Goal: Task Accomplishment & Management: Manage account settings

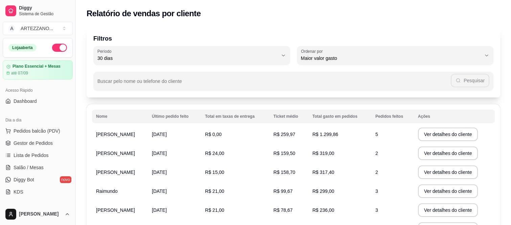
select select "30"
select select "HIGHEST_TOTAL_SPENT_WITH_ORDERS"
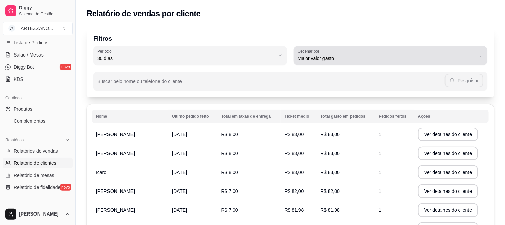
click at [479, 55] on icon "button" at bounding box center [480, 55] width 5 height 5
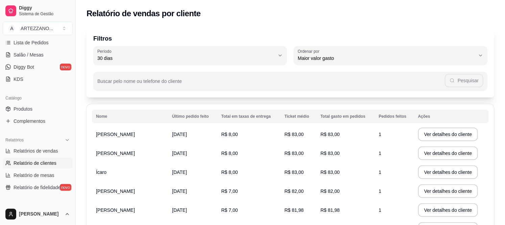
click at [458, 35] on p "Filtros" at bounding box center [290, 38] width 394 height 9
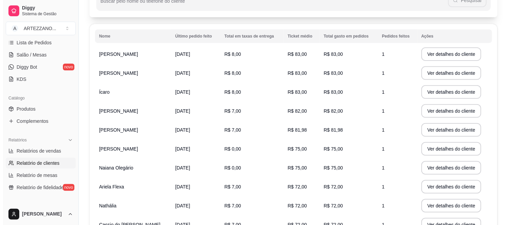
scroll to position [113, 0]
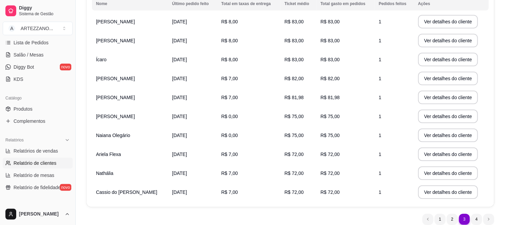
click at [140, 116] on td "[PERSON_NAME]" at bounding box center [130, 116] width 76 height 19
click at [430, 114] on button "Ver detalhes do cliente" at bounding box center [448, 116] width 58 height 13
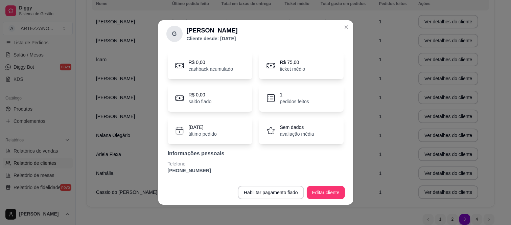
scroll to position [0, 0]
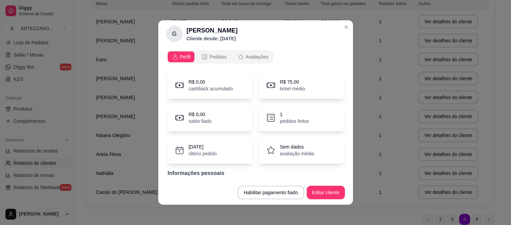
click at [225, 39] on p "Cliente desde: [DATE]" at bounding box center [212, 38] width 51 height 7
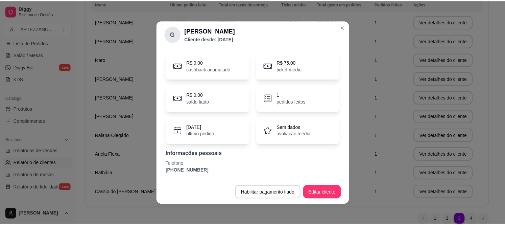
scroll to position [1, 0]
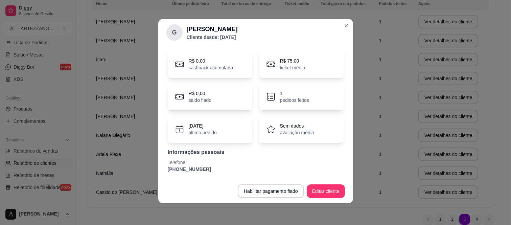
click at [221, 126] on div "[DATE] último pedido" at bounding box center [210, 129] width 85 height 27
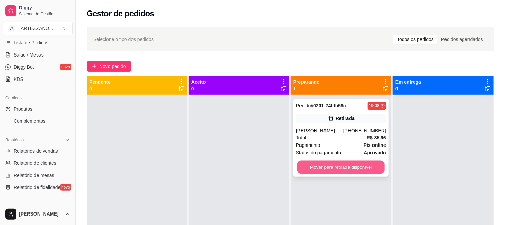
click at [367, 167] on button "Mover para retirada disponível" at bounding box center [340, 167] width 87 height 13
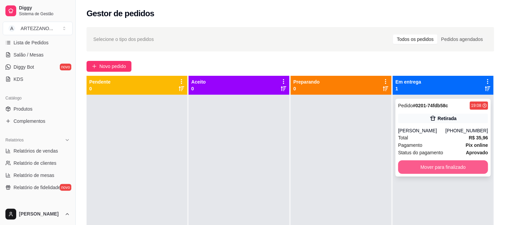
click at [438, 168] on button "Mover para finalizado" at bounding box center [443, 167] width 90 height 14
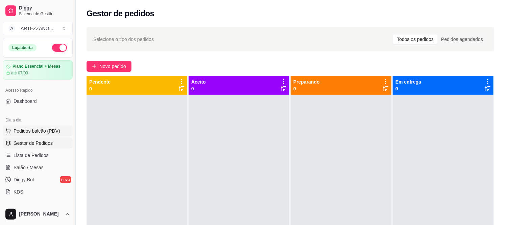
click at [53, 132] on span "Pedidos balcão (PDV)" at bounding box center [37, 130] width 47 height 7
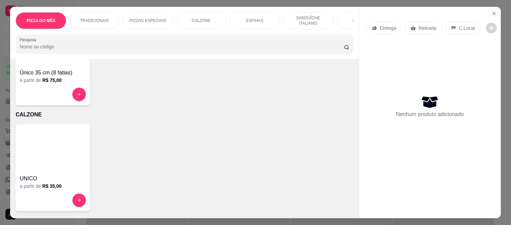
scroll to position [313, 0]
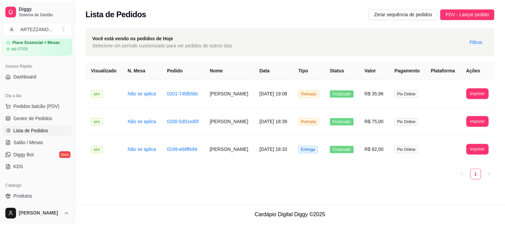
scroll to position [38, 0]
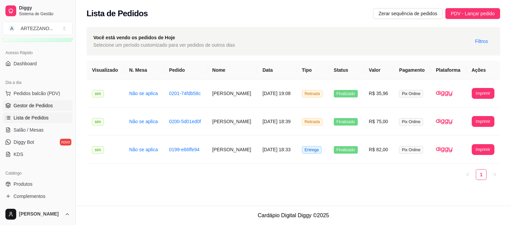
click at [49, 108] on span "Gestor de Pedidos" at bounding box center [33, 105] width 39 height 7
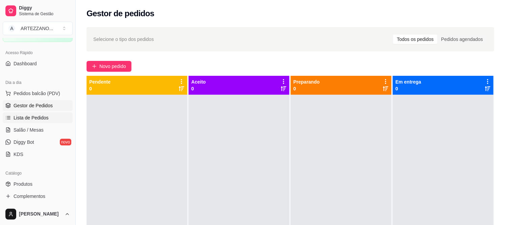
click at [16, 119] on span "Lista de Pedidos" at bounding box center [31, 117] width 35 height 7
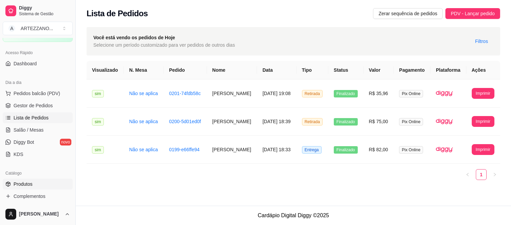
click at [18, 184] on span "Produtos" at bounding box center [23, 184] width 19 height 7
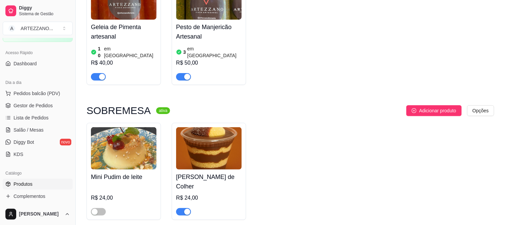
scroll to position [2328, 0]
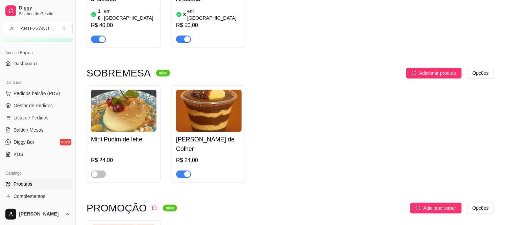
click at [174, 118] on div "[PERSON_NAME] de Colher R$ 24,00" at bounding box center [209, 133] width 74 height 97
click at [177, 170] on span "button" at bounding box center [183, 173] width 15 height 7
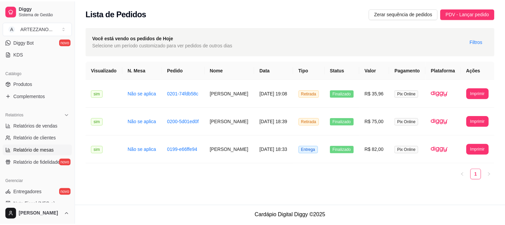
scroll to position [150, 0]
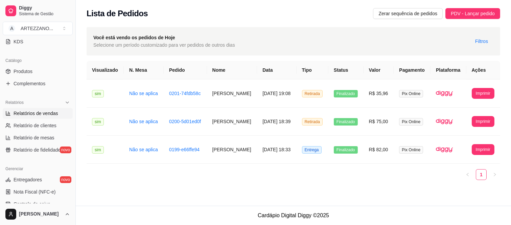
click at [48, 111] on span "Relatórios de vendas" at bounding box center [36, 113] width 45 height 7
select select "ALL"
select select "0"
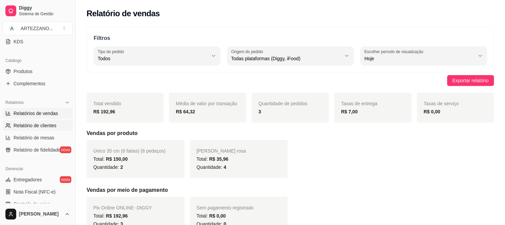
click at [48, 123] on span "Relatório de clientes" at bounding box center [35, 125] width 43 height 7
select select "30"
select select "HIGHEST_TOTAL_SPENT_WITH_ORDERS"
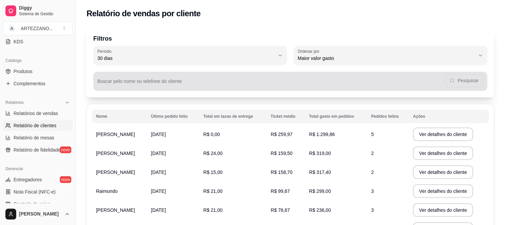
click at [455, 81] on div "Pesquisar" at bounding box center [290, 81] width 386 height 14
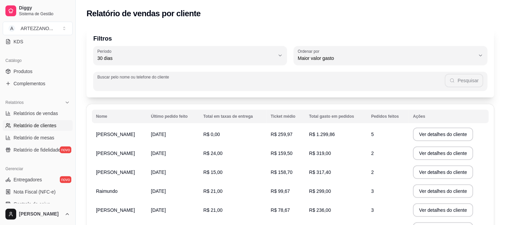
click at [298, 83] on input "Buscar pelo nome ou telefone do cliente" at bounding box center [270, 83] width 347 height 7
type input "gui"
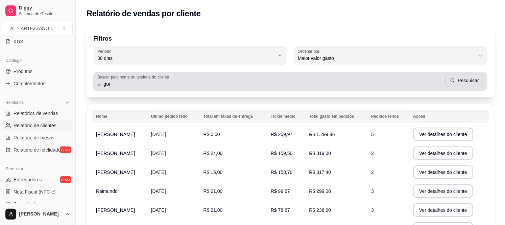
click at [473, 86] on div "Buscar pelo nome ou telefone do cliente gui Pesquisar" at bounding box center [290, 81] width 394 height 19
click at [473, 86] on button "Pesquisar" at bounding box center [464, 81] width 38 height 14
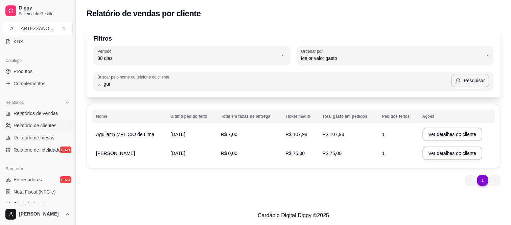
drag, startPoint x: 123, startPoint y: 158, endPoint x: 122, endPoint y: 161, distance: 3.4
click at [122, 161] on td "[PERSON_NAME]" at bounding box center [129, 153] width 74 height 19
click at [454, 155] on button "Ver detalhes do cliente" at bounding box center [452, 153] width 58 height 13
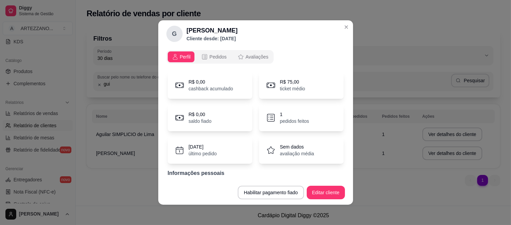
click at [233, 84] on div "R$ 0,00 cashback acumulado" at bounding box center [210, 85] width 85 height 27
click at [213, 52] on button "Pedidos" at bounding box center [213, 56] width 33 height 11
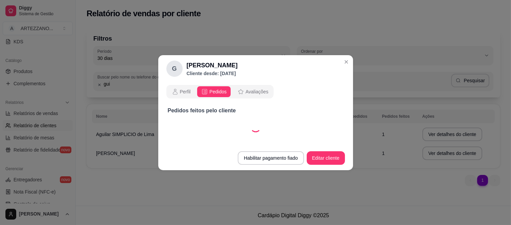
select select "30"
select select "ALL"
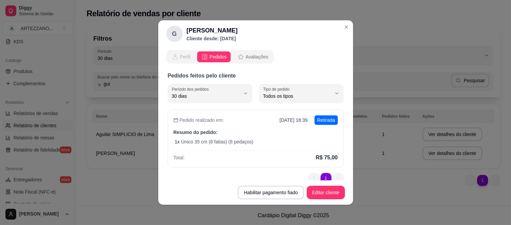
click at [183, 56] on span "Perfil" at bounding box center [185, 56] width 11 height 7
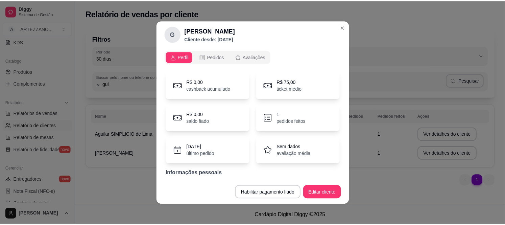
scroll to position [20, 0]
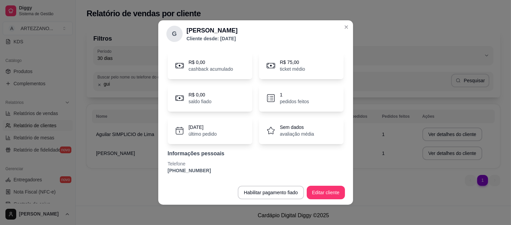
drag, startPoint x: 165, startPoint y: 169, endPoint x: 212, endPoint y: 167, distance: 46.7
click at [212, 167] on p "[PHONE_NUMBER]" at bounding box center [256, 170] width 176 height 7
copy p "[PHONE_NUMBER]"
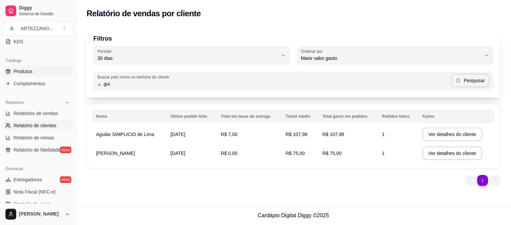
click at [21, 67] on link "Produtos" at bounding box center [38, 71] width 70 height 11
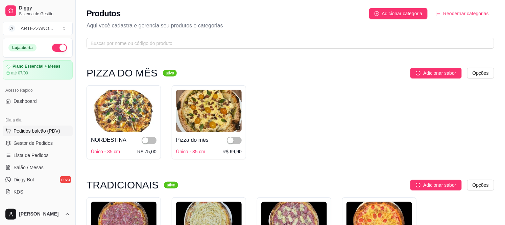
click at [37, 132] on span "Pedidos balcão (PDV)" at bounding box center [37, 130] width 47 height 7
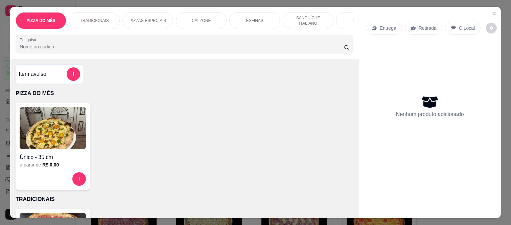
select select "30"
select select "HIGHEST_TOTAL_SPENT_WITH_ORDERS"
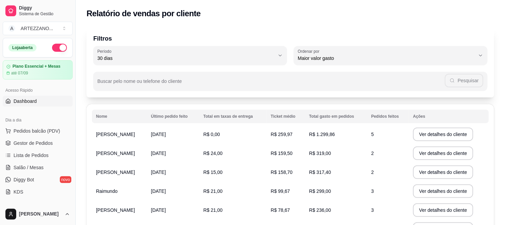
click at [35, 103] on span "Dashboard" at bounding box center [25, 101] width 23 height 7
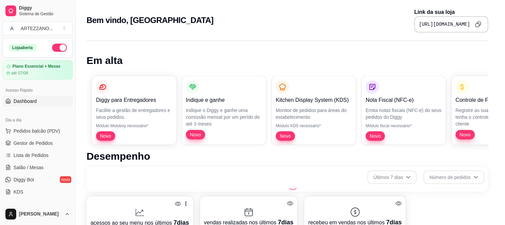
scroll to position [256, 0]
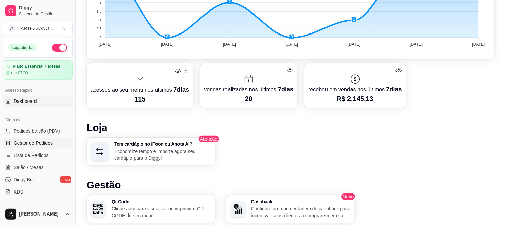
click at [33, 141] on span "Gestor de Pedidos" at bounding box center [33, 143] width 39 height 7
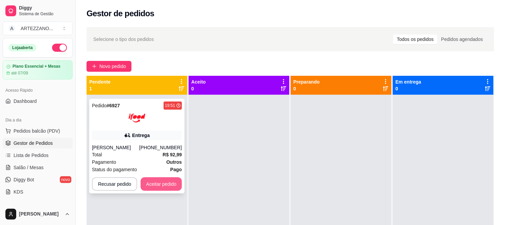
click at [168, 184] on button "Aceitar pedido" at bounding box center [161, 184] width 41 height 14
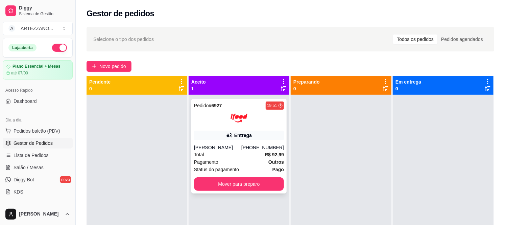
click at [255, 99] on div "Pedido # 6927 19:51 Entrega [PERSON_NAME] [PHONE_NUMBER] Total R$ 92,99 Pagamen…" at bounding box center [238, 146] width 95 height 95
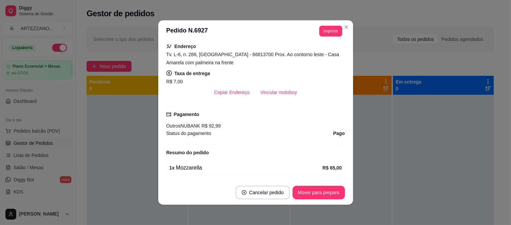
scroll to position [134, 0]
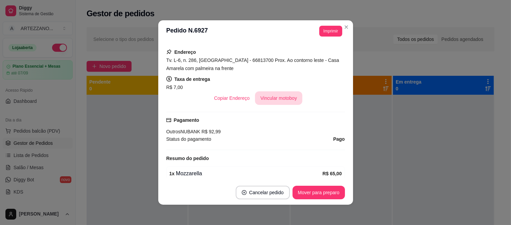
click at [259, 97] on button "Vincular motoboy" at bounding box center [278, 98] width 47 height 14
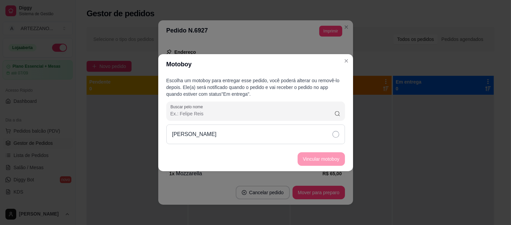
click at [259, 135] on div "[PERSON_NAME]" at bounding box center [255, 134] width 178 height 20
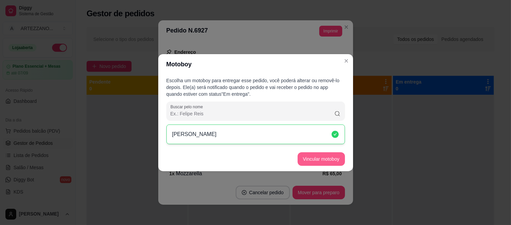
click at [313, 159] on button "Vincular motoboy" at bounding box center [320, 159] width 47 height 14
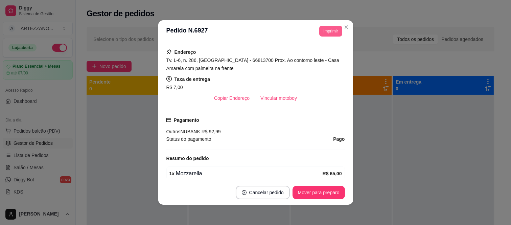
click at [327, 31] on button "Imprimir" at bounding box center [330, 31] width 23 height 11
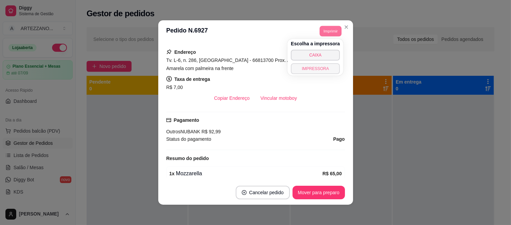
click at [316, 68] on button "IMPRESSORA" at bounding box center [315, 68] width 49 height 11
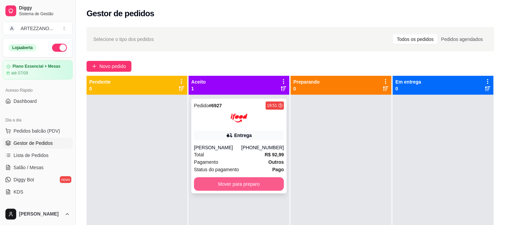
click at [238, 182] on button "Mover para preparo" at bounding box center [239, 184] width 90 height 14
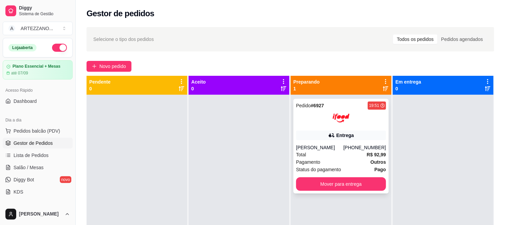
click at [343, 144] on div "[PERSON_NAME]" at bounding box center [319, 147] width 47 height 7
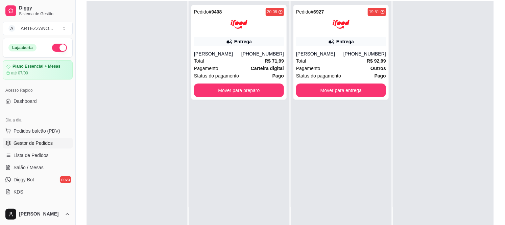
scroll to position [0, 0]
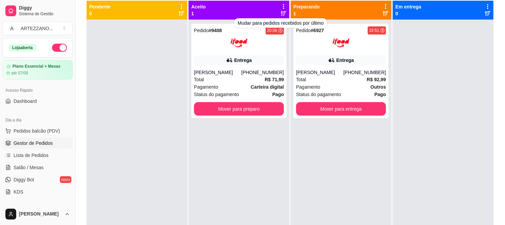
click at [238, 9] on div "Aceito 1" at bounding box center [238, 10] width 95 height 14
click at [236, 60] on div "Entrega" at bounding box center [243, 60] width 18 height 7
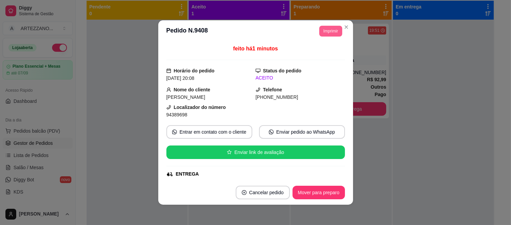
click at [331, 32] on button "Imprimir" at bounding box center [330, 31] width 23 height 11
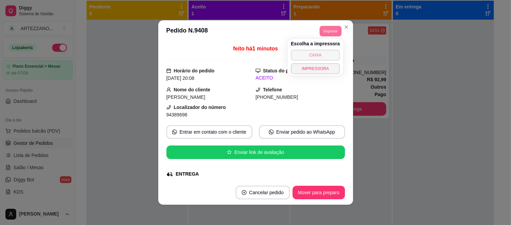
click at [323, 54] on button "CAIXA" at bounding box center [315, 55] width 49 height 11
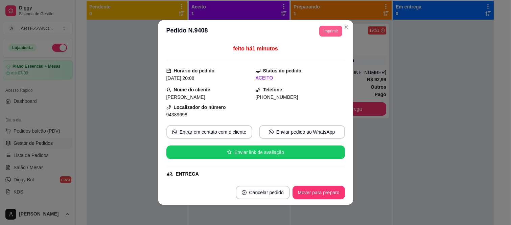
click at [327, 34] on button "Imprimir" at bounding box center [330, 31] width 23 height 11
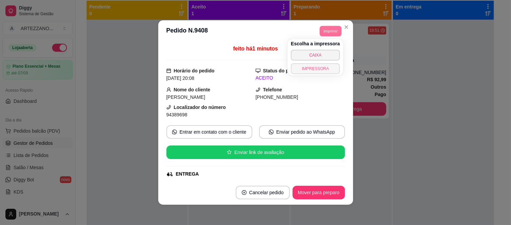
click at [322, 66] on button "IMPRESSORA" at bounding box center [315, 68] width 49 height 11
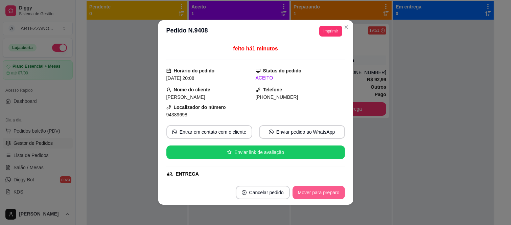
click at [315, 193] on button "Mover para preparo" at bounding box center [318, 193] width 52 height 14
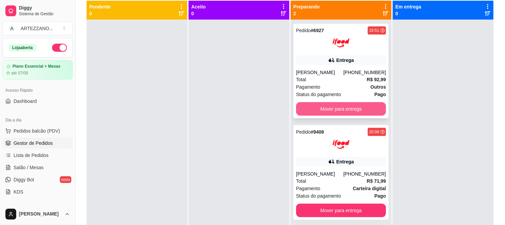
click at [343, 114] on button "Mover para entrega" at bounding box center [341, 109] width 90 height 14
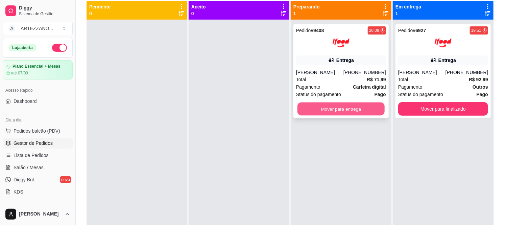
click at [359, 107] on button "Mover para entrega" at bounding box center [340, 108] width 87 height 13
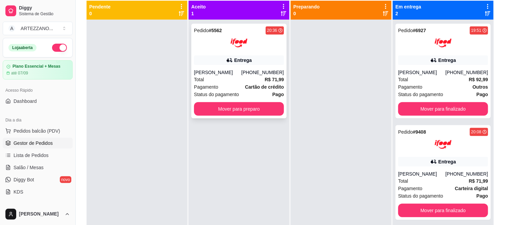
click at [259, 60] on div "Entrega" at bounding box center [239, 59] width 90 height 9
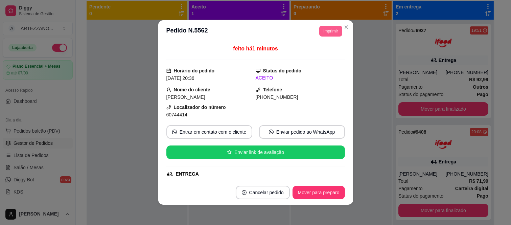
click at [326, 29] on button "Imprimir" at bounding box center [330, 31] width 23 height 11
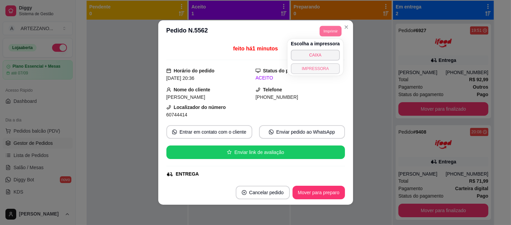
click at [315, 70] on button "IMPRESSORA" at bounding box center [315, 68] width 49 height 11
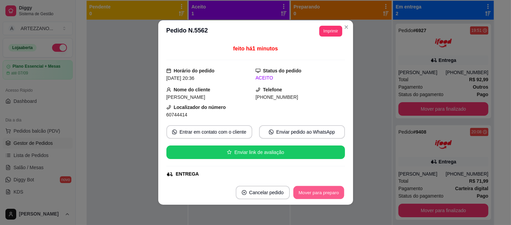
click at [330, 194] on button "Mover para preparo" at bounding box center [318, 192] width 51 height 13
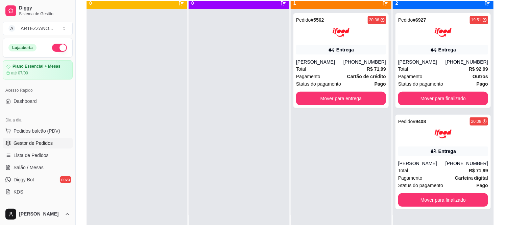
scroll to position [19, 0]
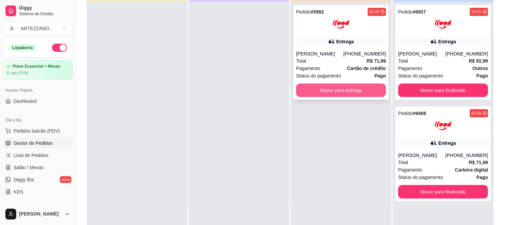
click at [349, 93] on button "Mover para entrega" at bounding box center [341, 90] width 90 height 14
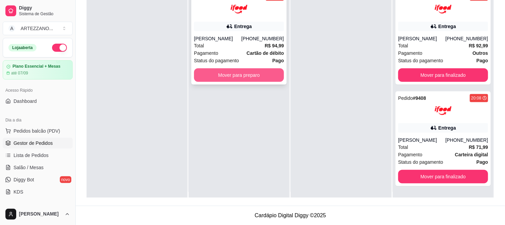
scroll to position [0, 0]
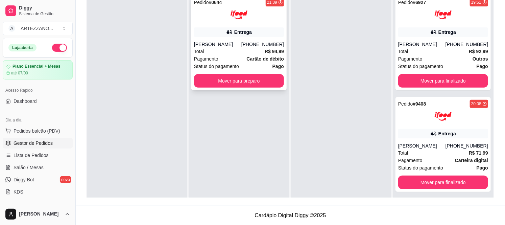
click at [248, 33] on div "Entrega" at bounding box center [243, 32] width 18 height 7
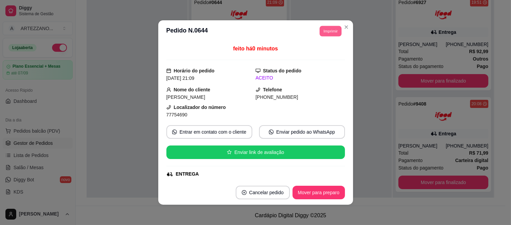
click at [329, 32] on button "Imprimir" at bounding box center [330, 31] width 22 height 10
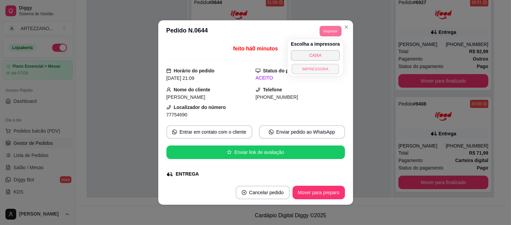
click at [320, 68] on button "IMPRESSORA" at bounding box center [314, 69] width 47 height 10
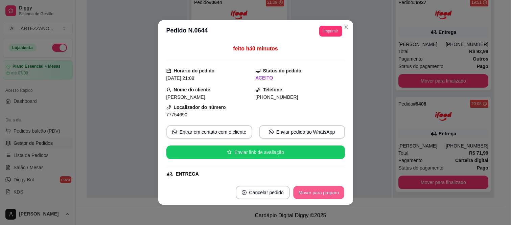
click at [319, 190] on button "Mover para preparo" at bounding box center [318, 192] width 51 height 13
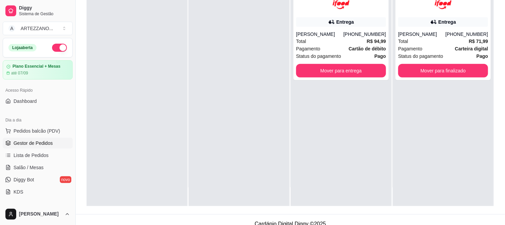
scroll to position [103, 0]
